Goal: Transaction & Acquisition: Obtain resource

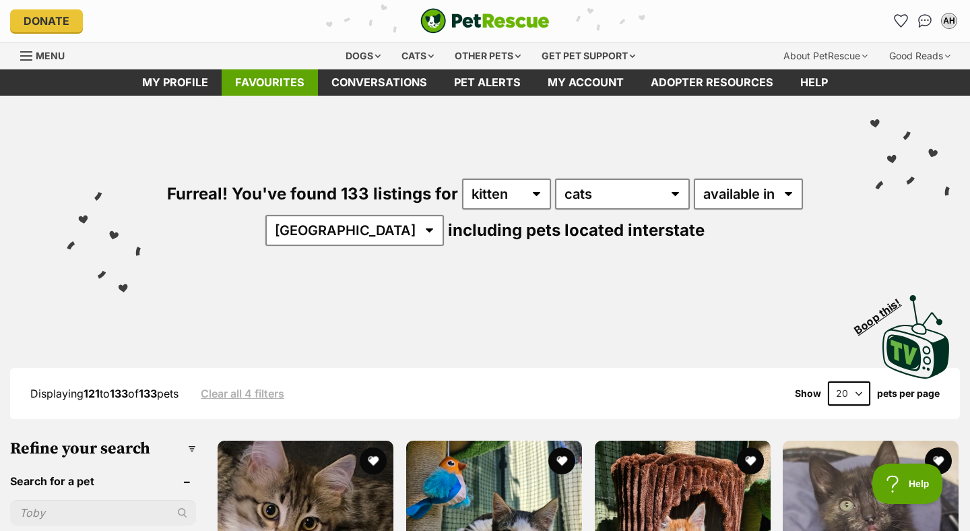
click at [270, 78] on link "Favourites" at bounding box center [270, 82] width 96 height 26
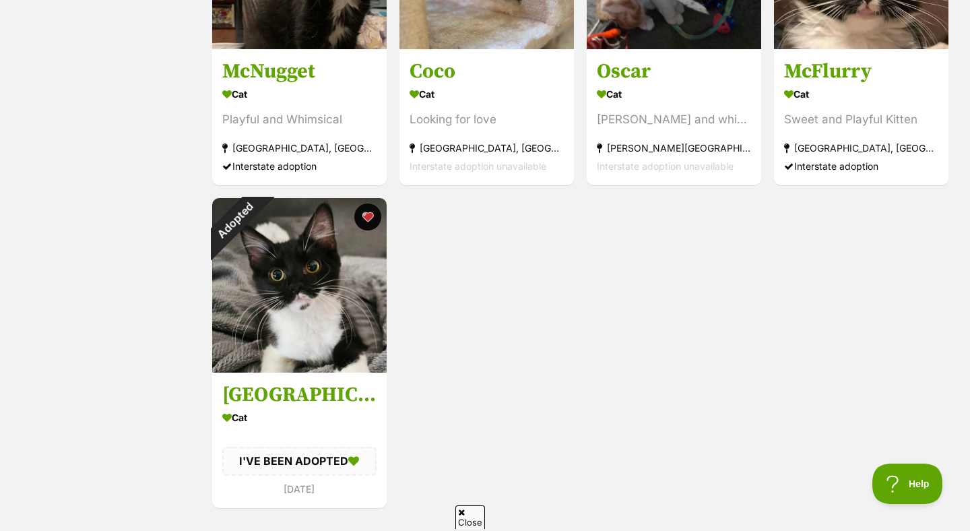
scroll to position [745, 0]
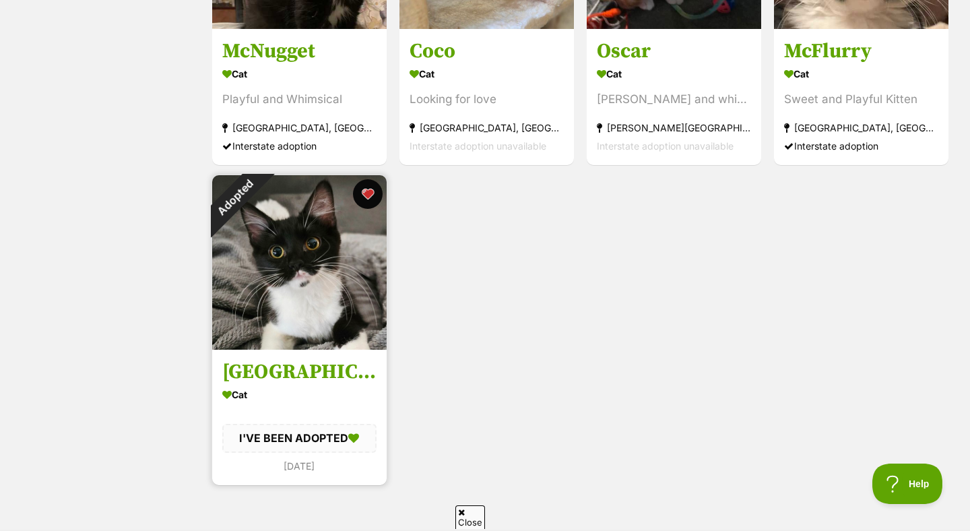
click at [364, 199] on button "favourite" at bounding box center [368, 194] width 30 height 30
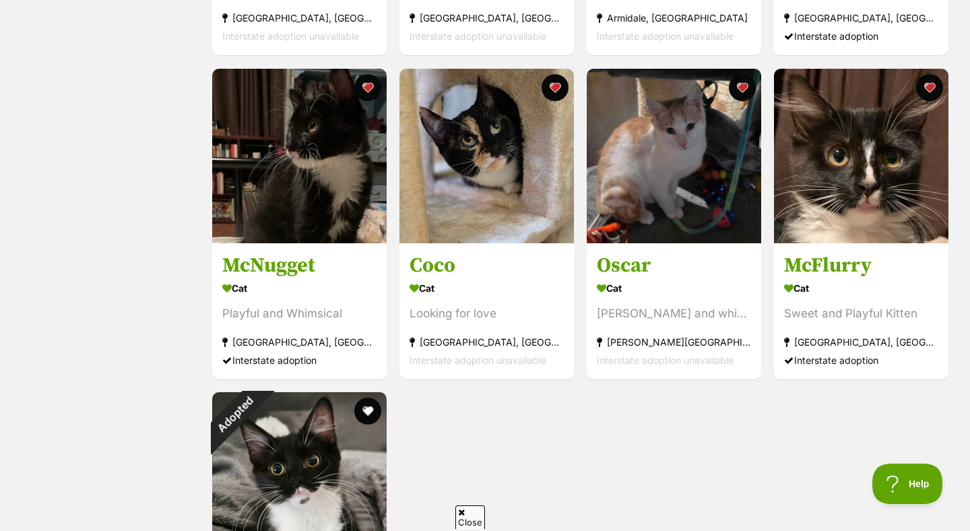
scroll to position [0, 0]
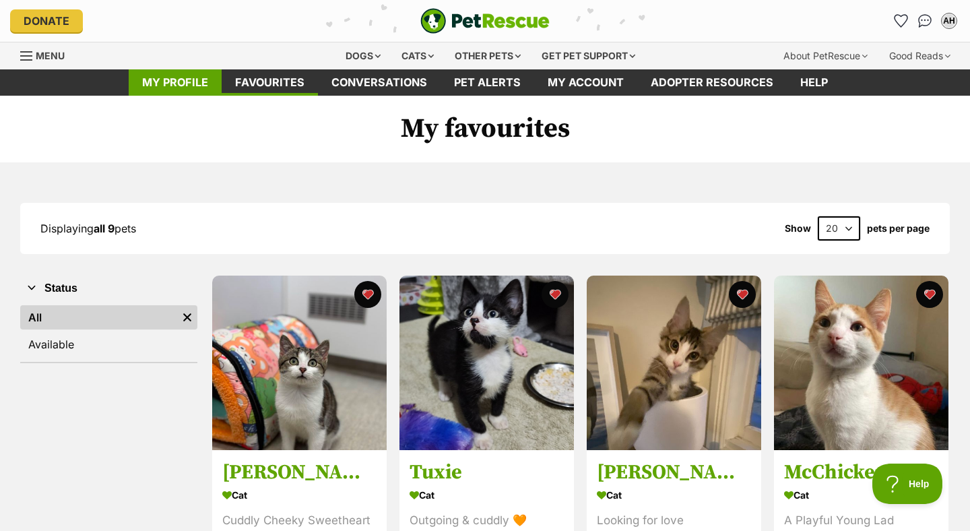
click at [193, 77] on link "My profile" at bounding box center [175, 82] width 93 height 26
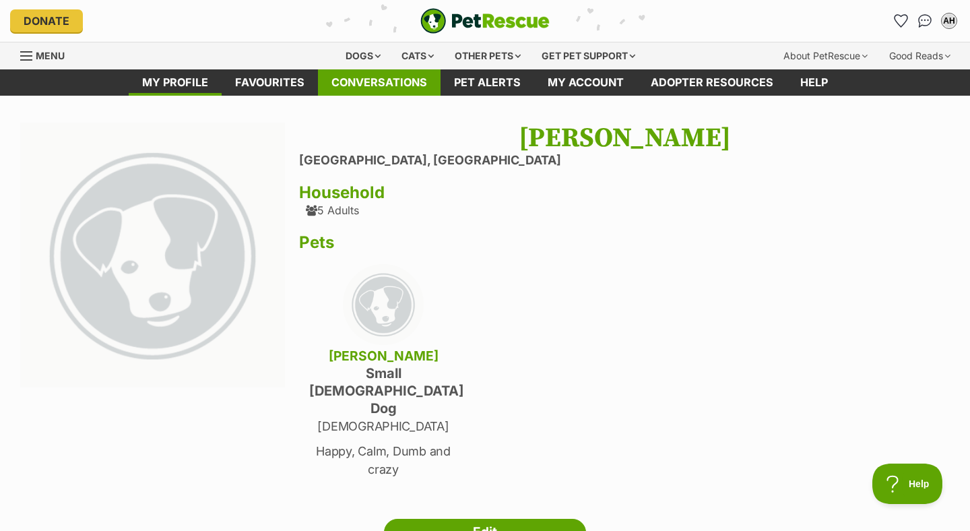
click at [403, 71] on link "Conversations" at bounding box center [379, 82] width 123 height 26
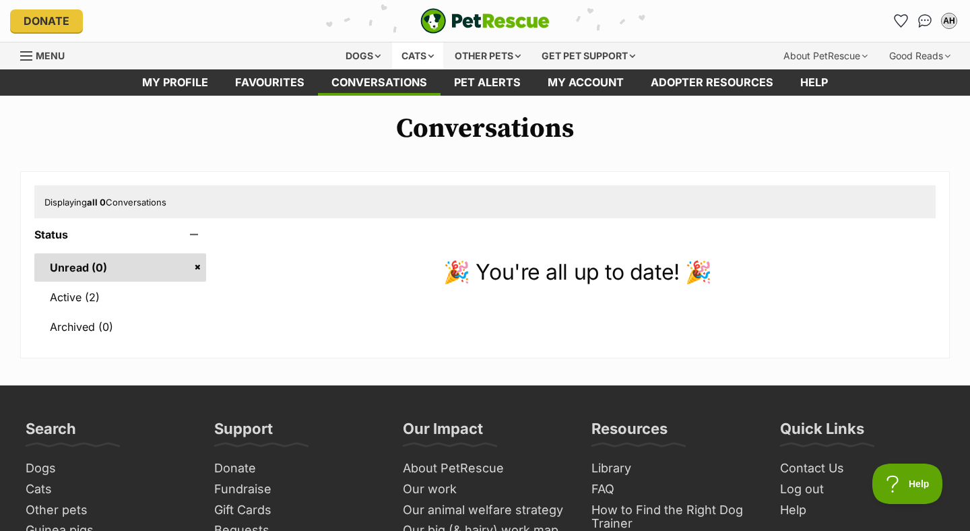
click at [397, 63] on div "Cats" at bounding box center [417, 55] width 51 height 27
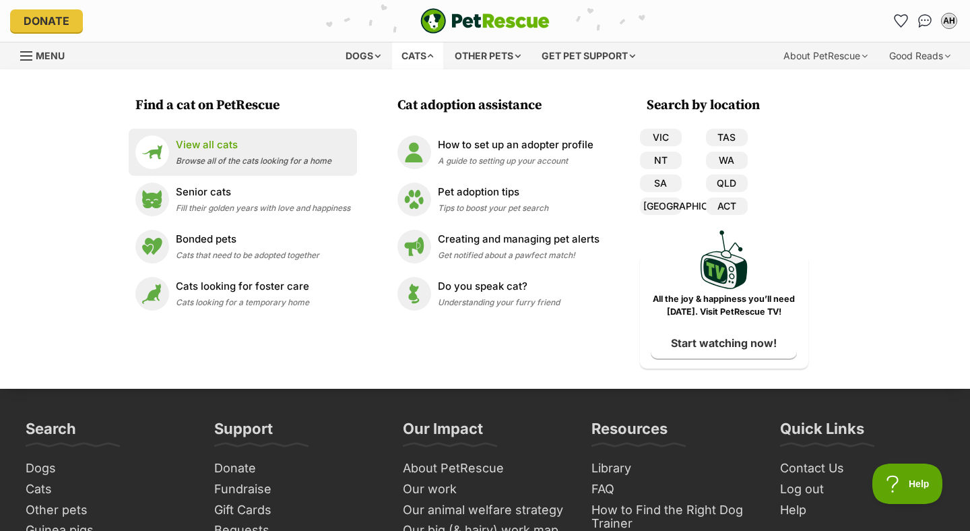
click at [238, 142] on p "View all cats" at bounding box center [254, 144] width 156 height 15
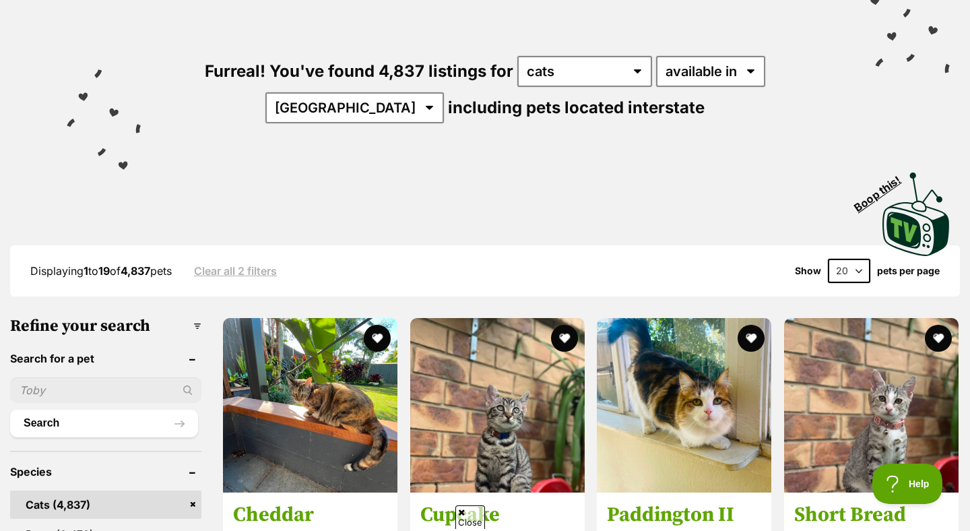
click at [69, 385] on input "text" at bounding box center [105, 390] width 191 height 26
type input "Ivy"
click at [10, 410] on button "Search" at bounding box center [104, 423] width 188 height 27
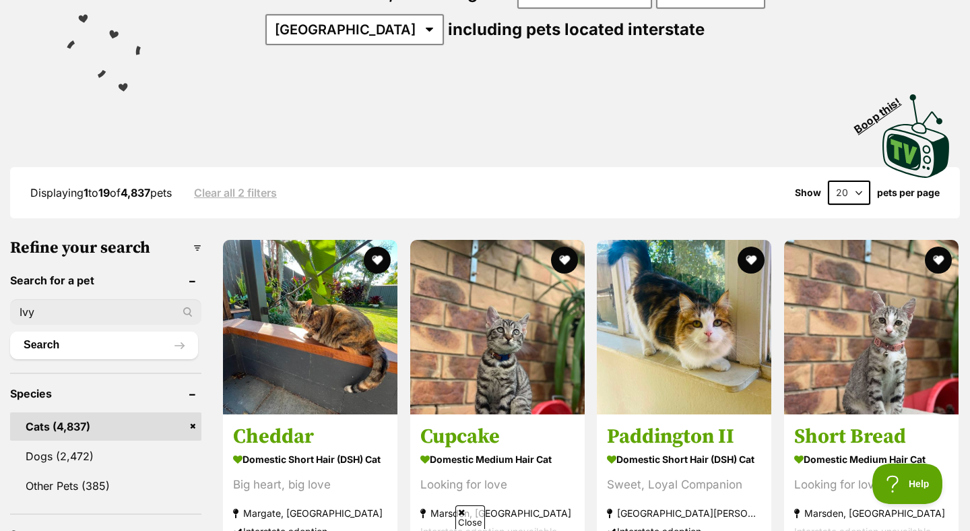
scroll to position [234, 0]
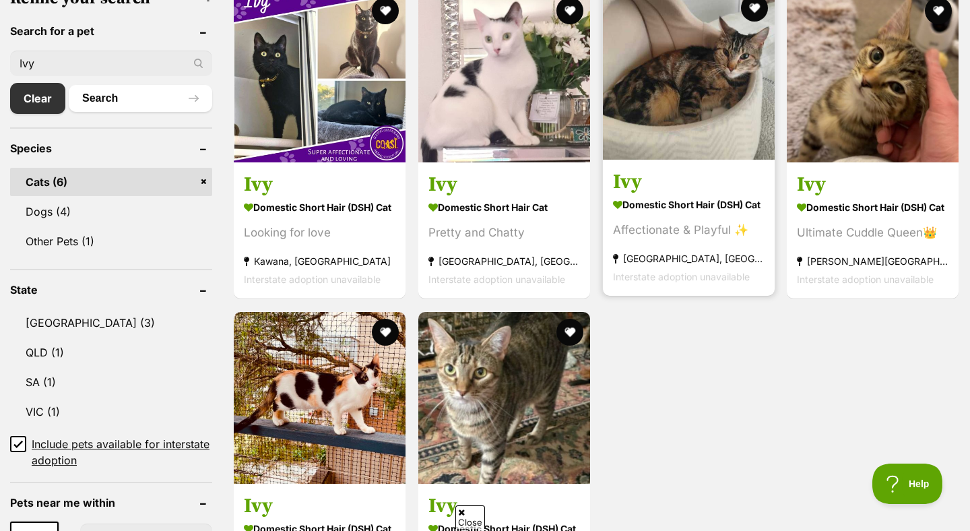
scroll to position [451, 0]
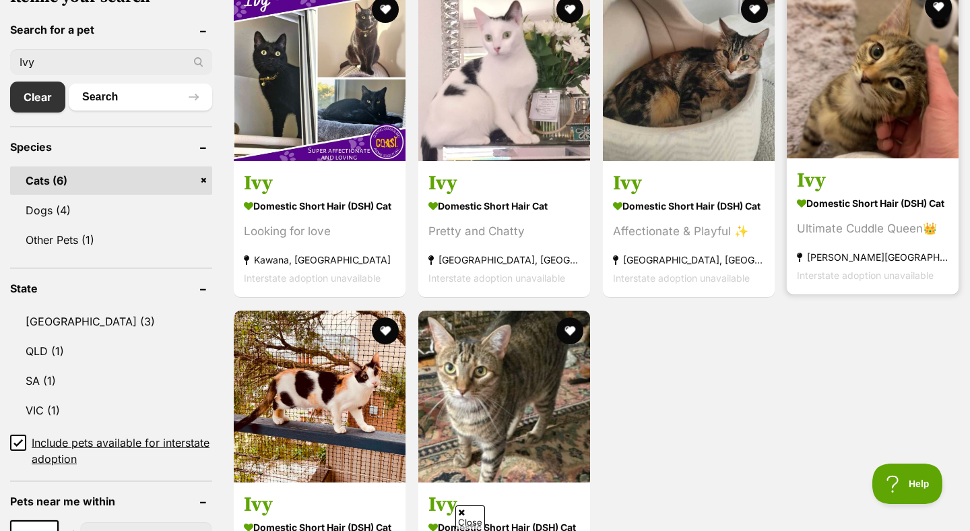
click at [856, 148] on img at bounding box center [873, 73] width 172 height 172
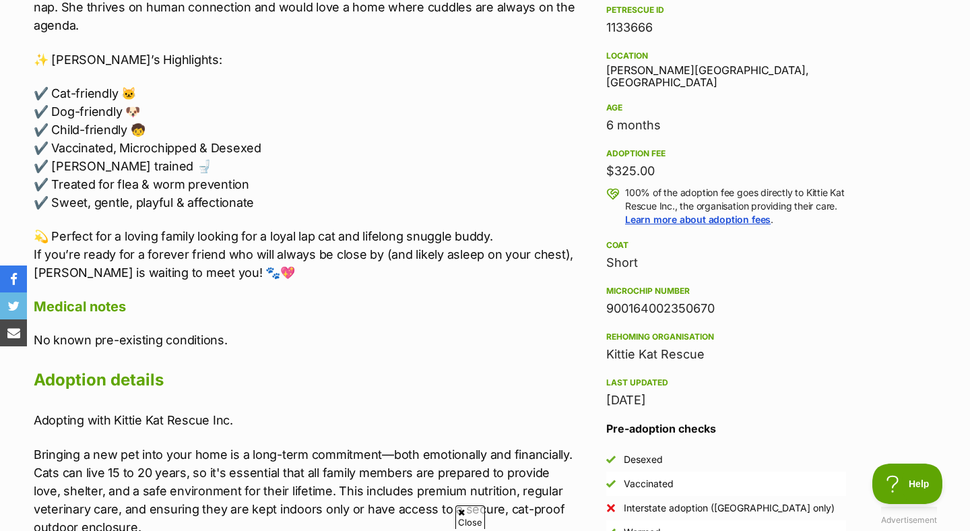
scroll to position [930, 0]
